Goal: Information Seeking & Learning: Check status

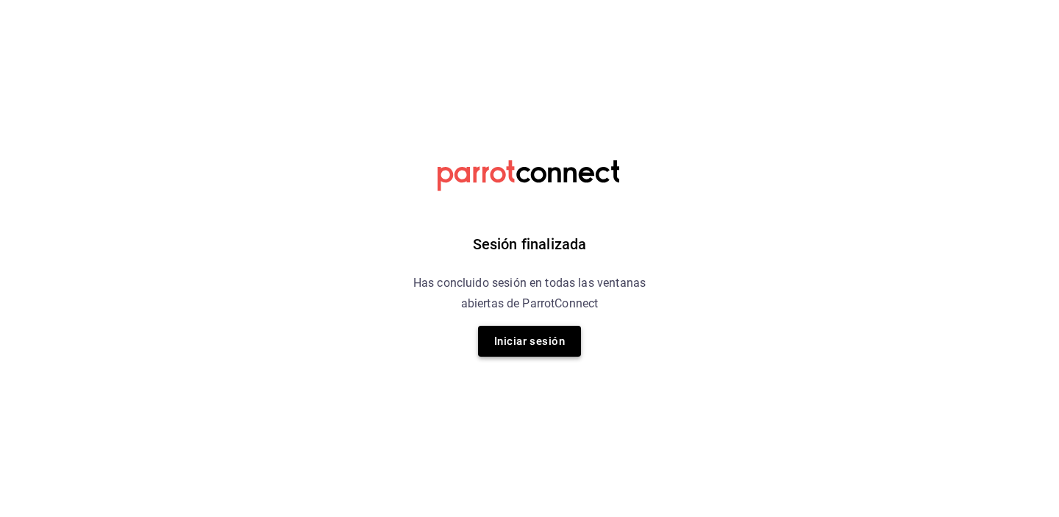
click at [542, 341] on button "Iniciar sesión" at bounding box center [529, 341] width 103 height 31
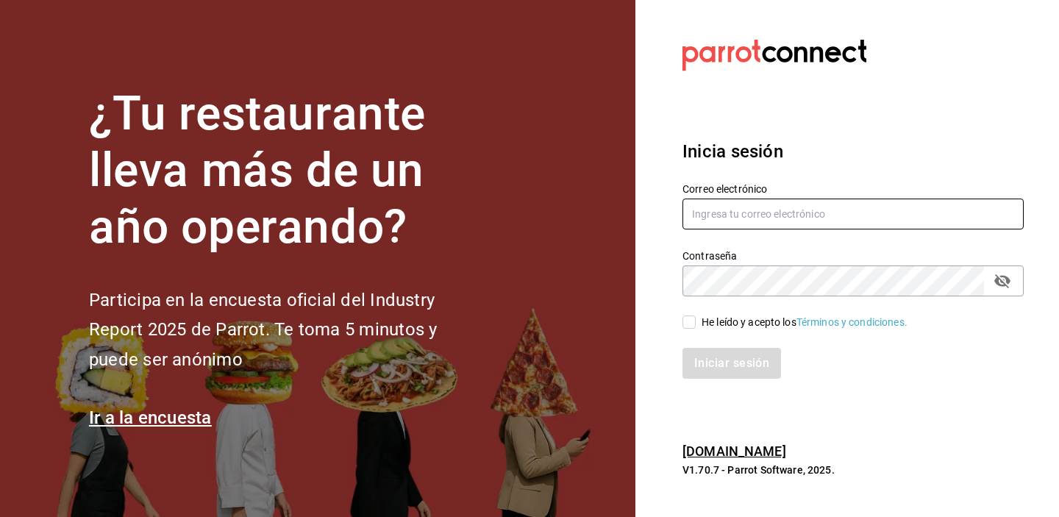
click at [791, 210] on input "text" at bounding box center [853, 214] width 341 height 31
type input "[PERSON_NAME][EMAIL_ADDRESS][PERSON_NAME][DOMAIN_NAME]"
click at [747, 322] on div "He leído y acepto los Términos y condiciones." at bounding box center [805, 322] width 206 height 15
click at [696, 322] on input "He leído y acepto los Términos y condiciones." at bounding box center [689, 322] width 13 height 13
checkbox input "true"
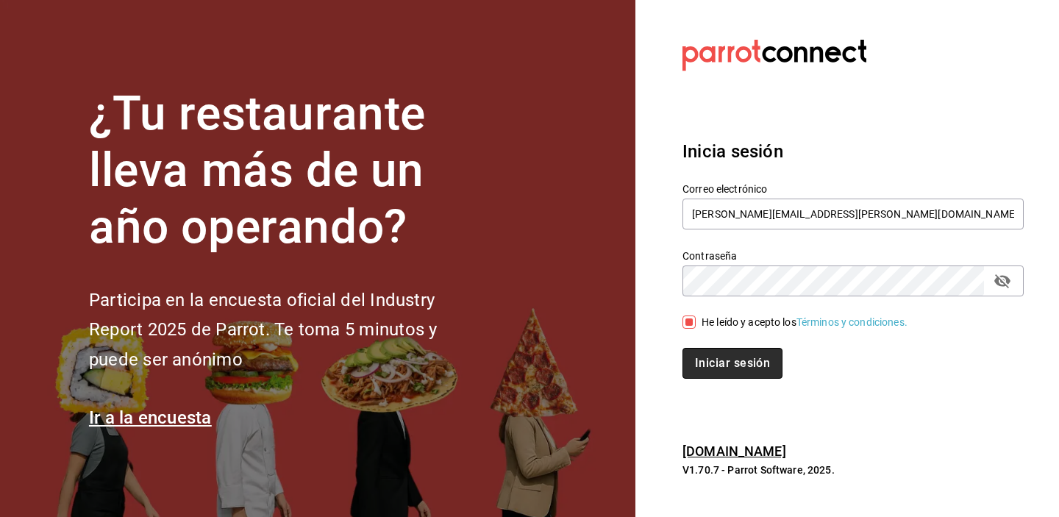
click at [741, 369] on button "Iniciar sesión" at bounding box center [733, 363] width 100 height 31
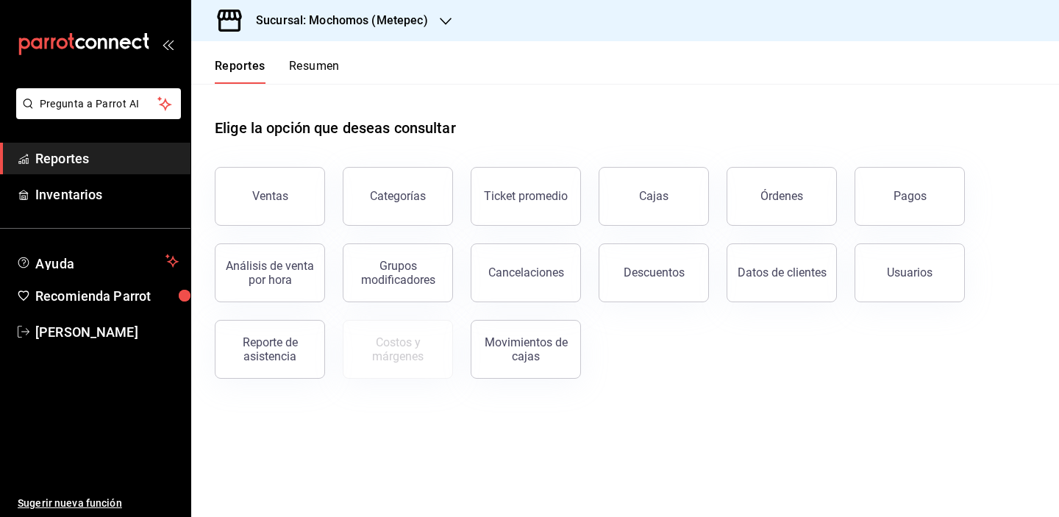
click at [296, 14] on h3 "Sucursal: Mochomos (Metepec)" at bounding box center [336, 21] width 184 height 18
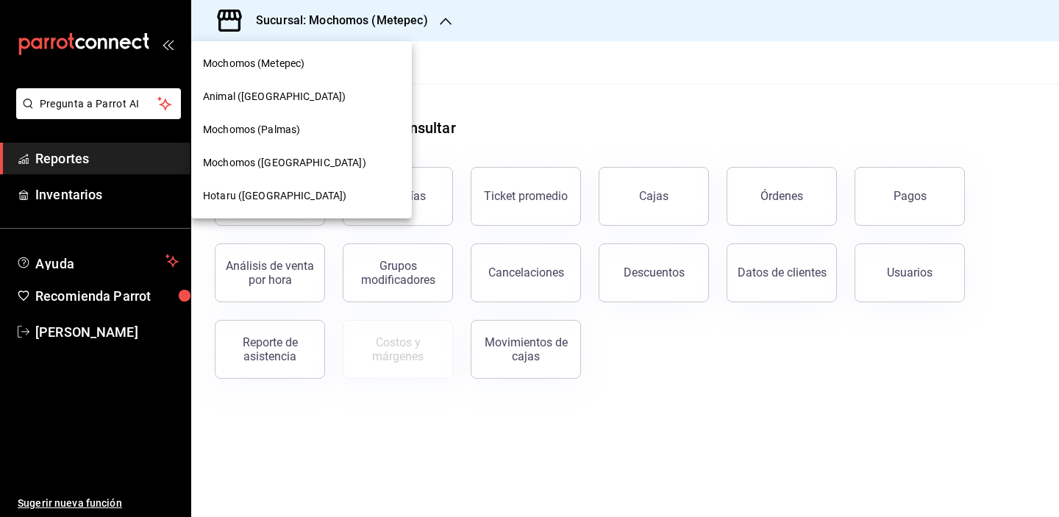
click at [297, 163] on span "Mochomos ([GEOGRAPHIC_DATA])" at bounding box center [284, 162] width 163 height 15
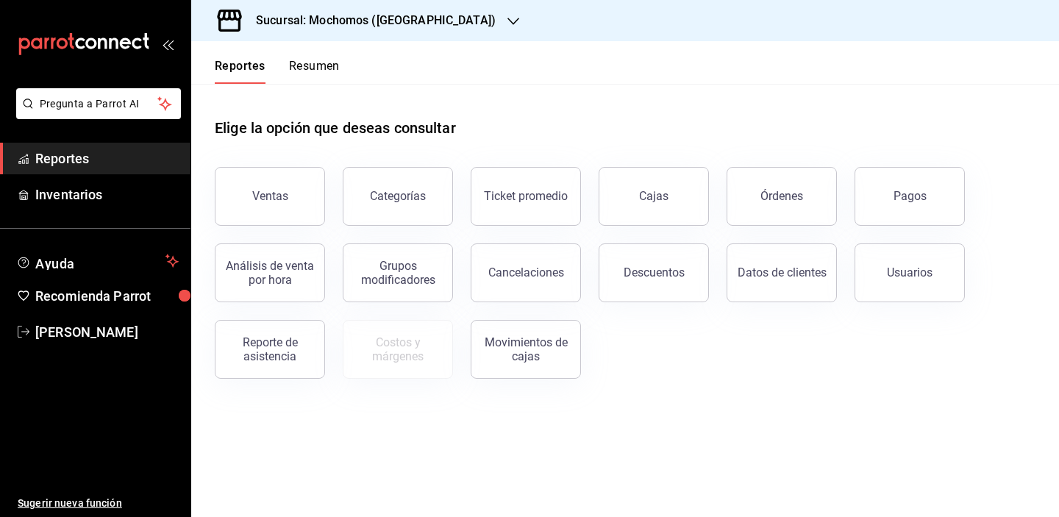
click at [317, 433] on main "Elige la opción que deseas consultar Ventas Categorías Ticket promedio Cajas Ór…" at bounding box center [625, 300] width 868 height 433
click at [755, 211] on button "Órdenes" at bounding box center [782, 196] width 110 height 59
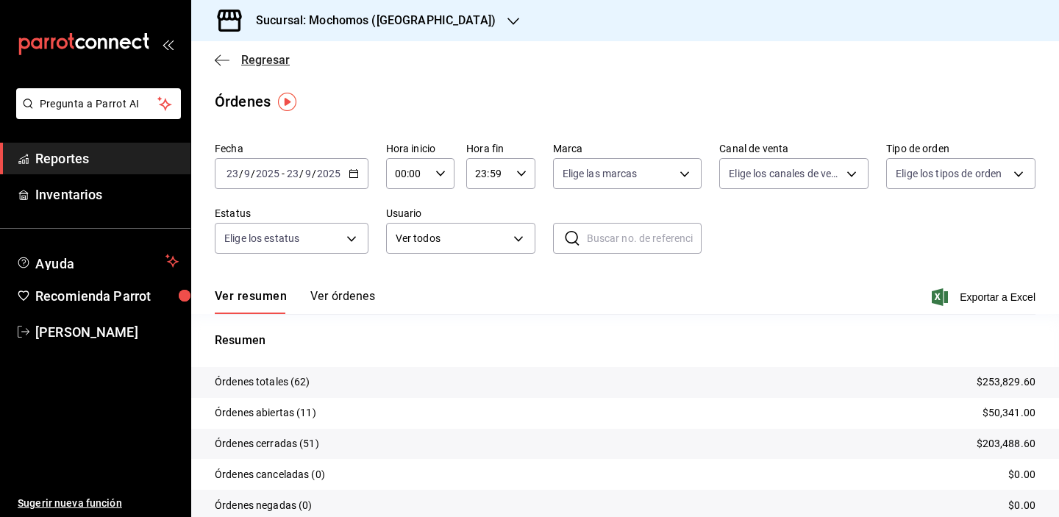
click at [268, 60] on span "Regresar" at bounding box center [265, 60] width 49 height 14
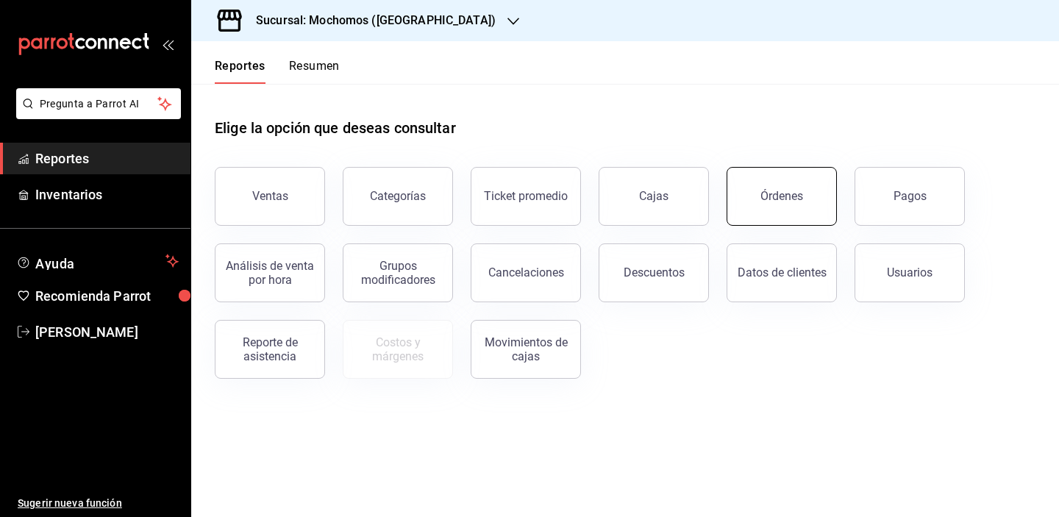
click at [821, 207] on button "Órdenes" at bounding box center [782, 196] width 110 height 59
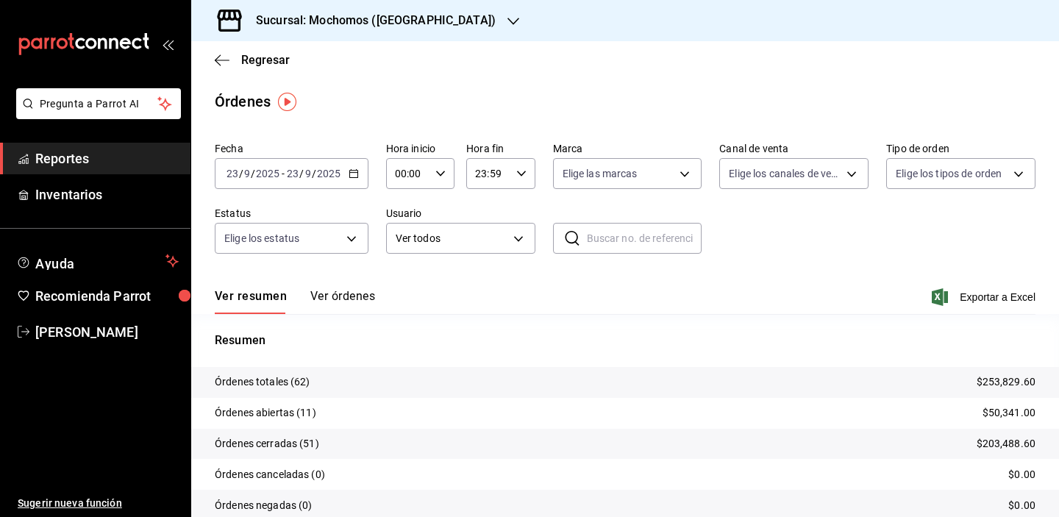
click at [363, 294] on button "Ver órdenes" at bounding box center [342, 301] width 65 height 25
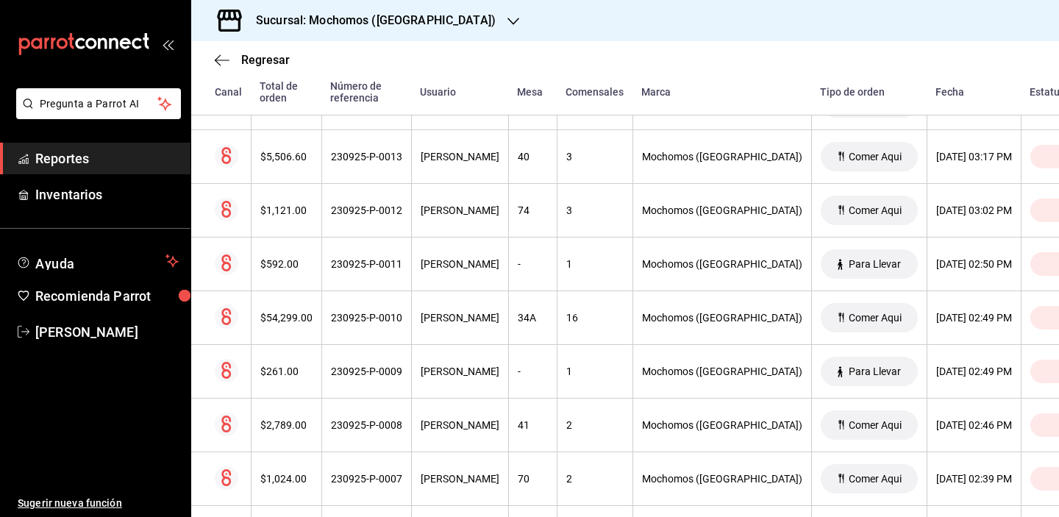
scroll to position [2896, 0]
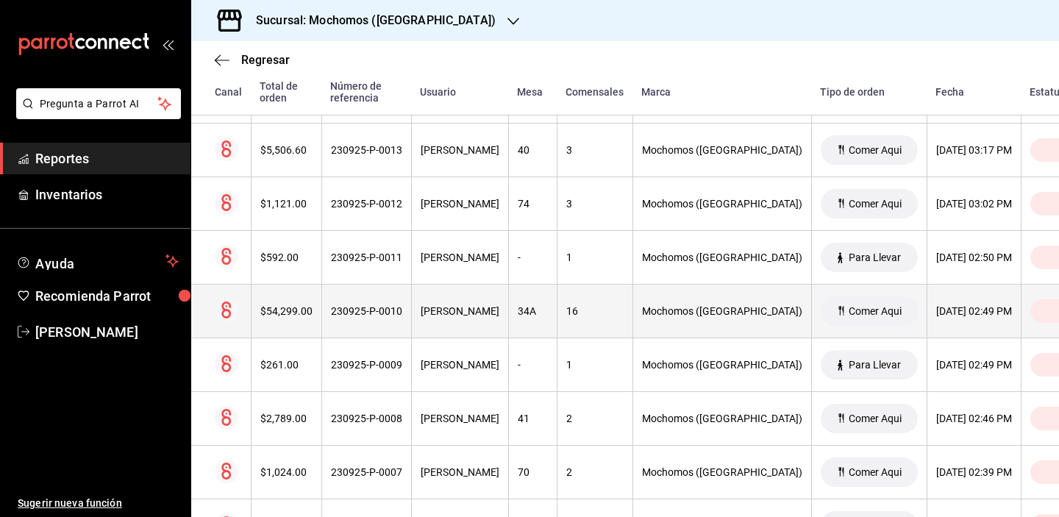
click at [415, 317] on th "ricardo vega mendoza" at bounding box center [459, 312] width 97 height 54
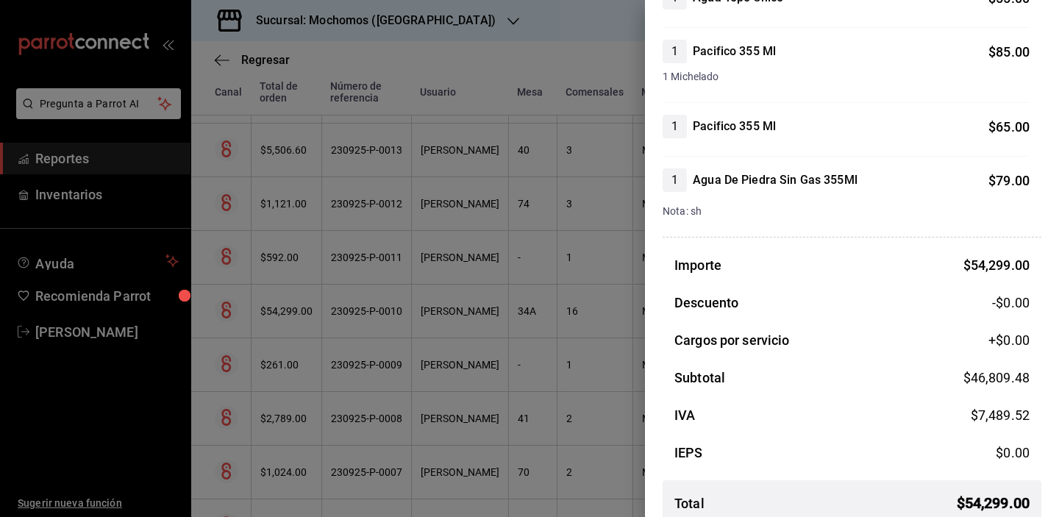
scroll to position [11258, 0]
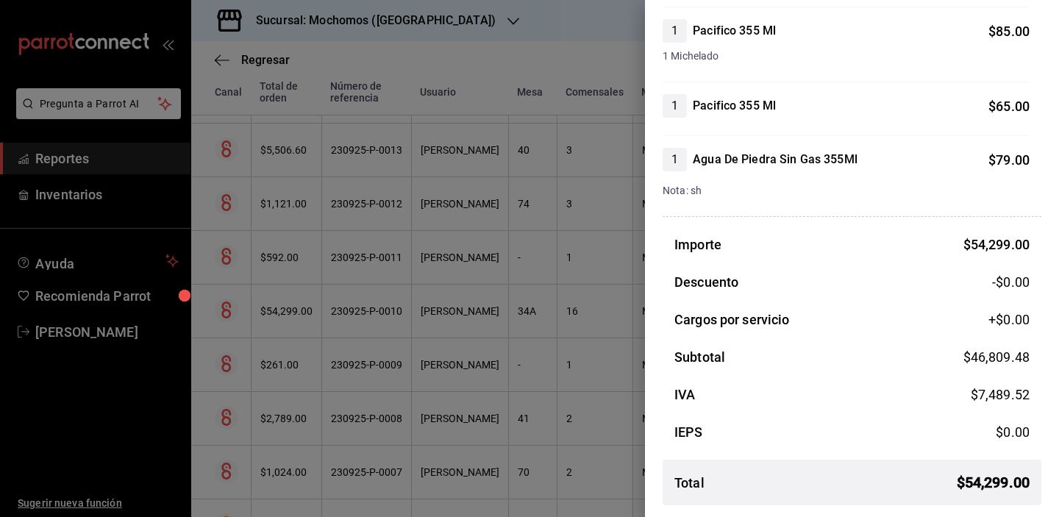
click at [482, 266] on div at bounding box center [529, 258] width 1059 height 517
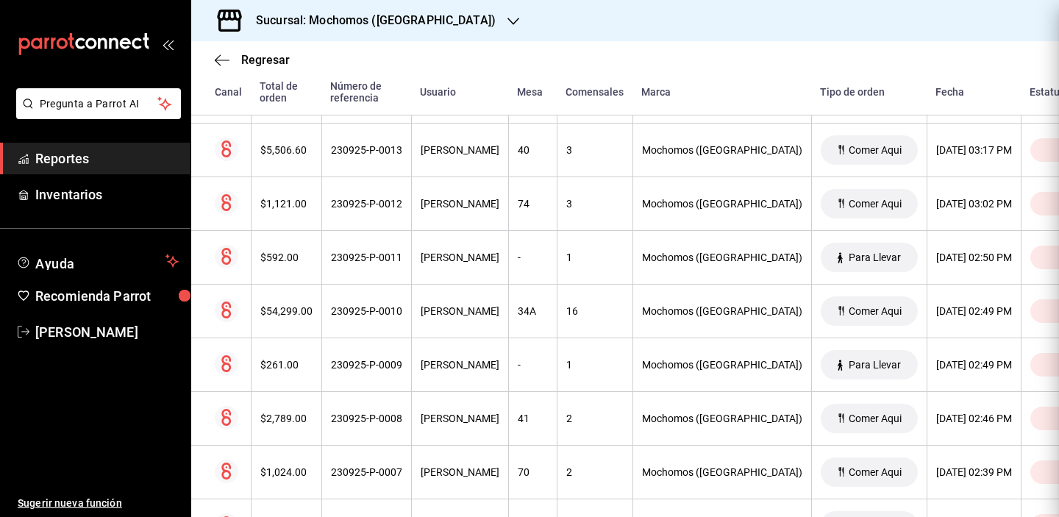
scroll to position [0, 0]
